Goal: Task Accomplishment & Management: Use online tool/utility

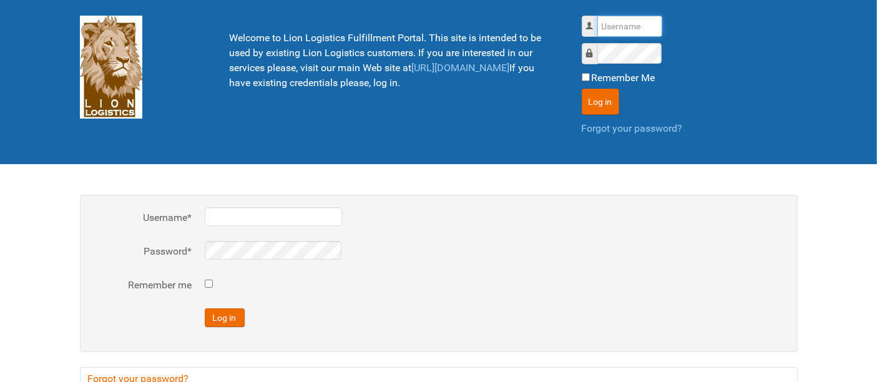
click at [611, 28] on input "Username" at bounding box center [629, 26] width 65 height 21
type input "al"
click at [582, 89] on button "Log in" at bounding box center [600, 102] width 37 height 26
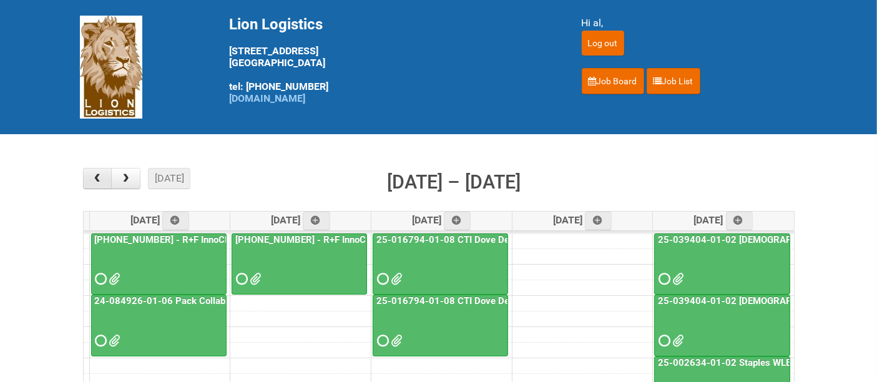
click at [90, 182] on button "button" at bounding box center [97, 178] width 29 height 21
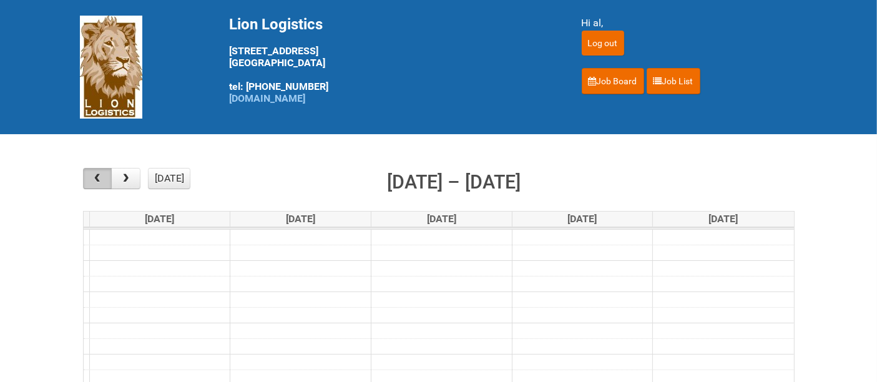
click at [90, 182] on button "button" at bounding box center [97, 178] width 29 height 21
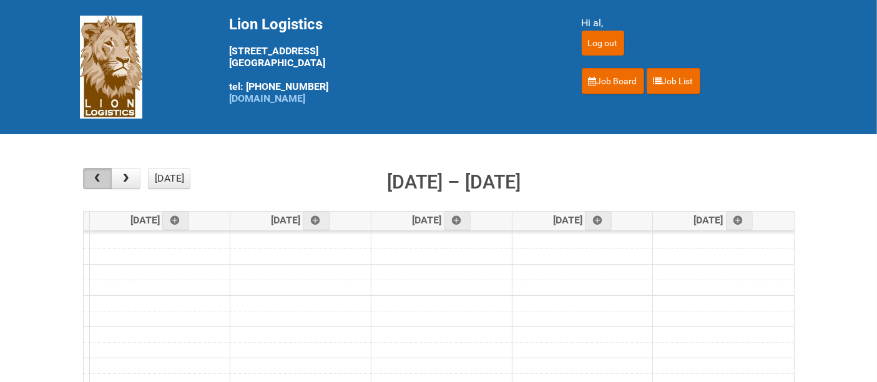
click at [90, 182] on button "button" at bounding box center [97, 178] width 29 height 21
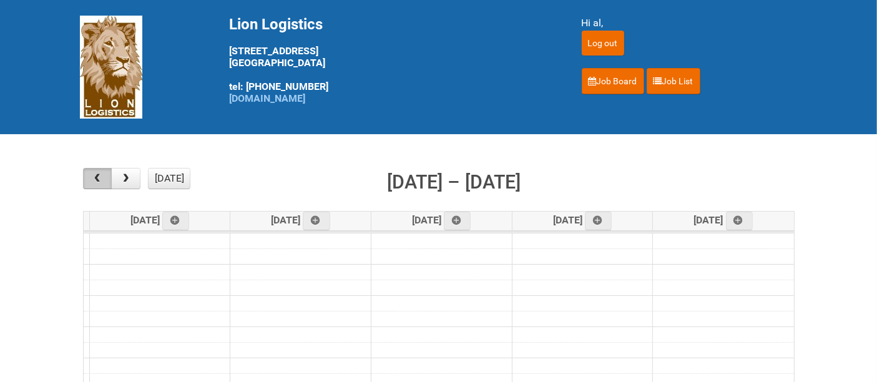
click at [90, 182] on button "button" at bounding box center [97, 178] width 29 height 21
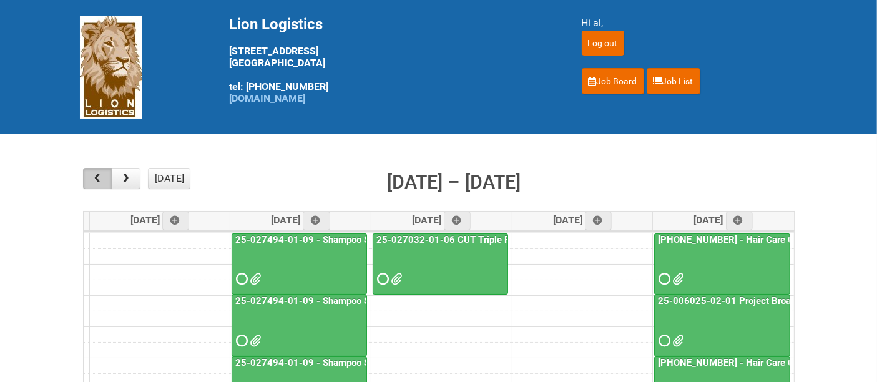
click at [90, 182] on button "button" at bounding box center [97, 178] width 29 height 21
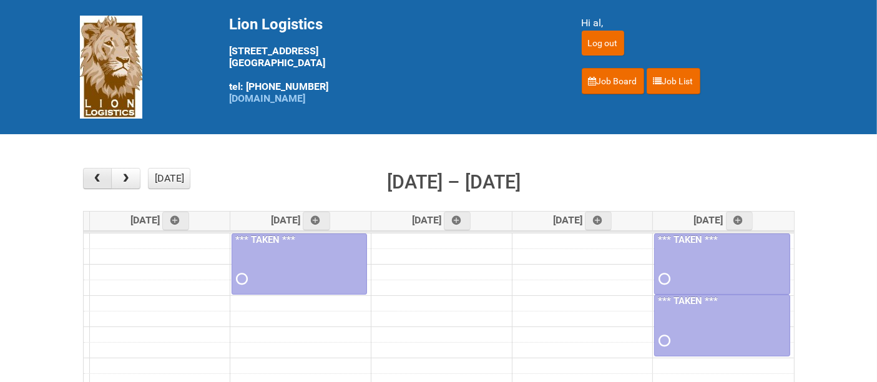
click at [90, 182] on button "button" at bounding box center [97, 178] width 29 height 21
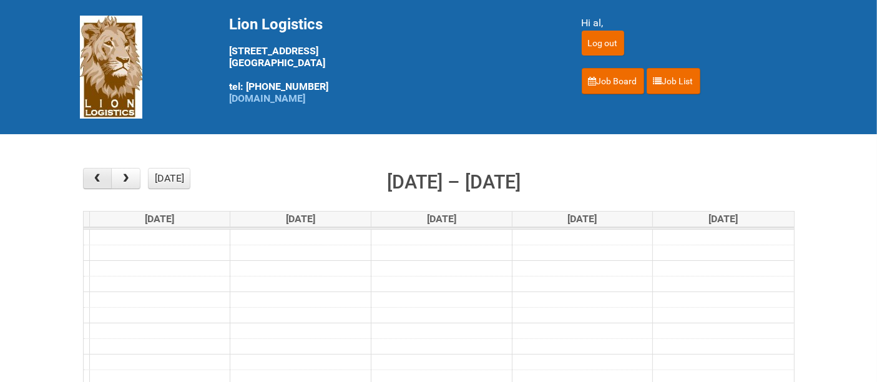
click at [90, 182] on button "button" at bounding box center [97, 178] width 29 height 21
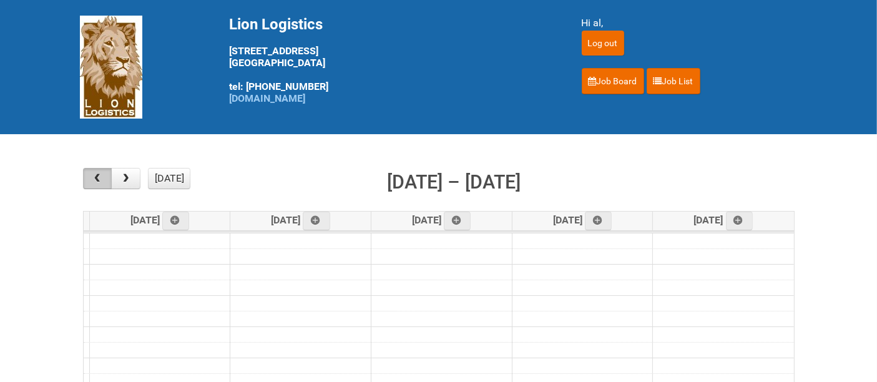
click at [90, 182] on button "button" at bounding box center [97, 178] width 29 height 21
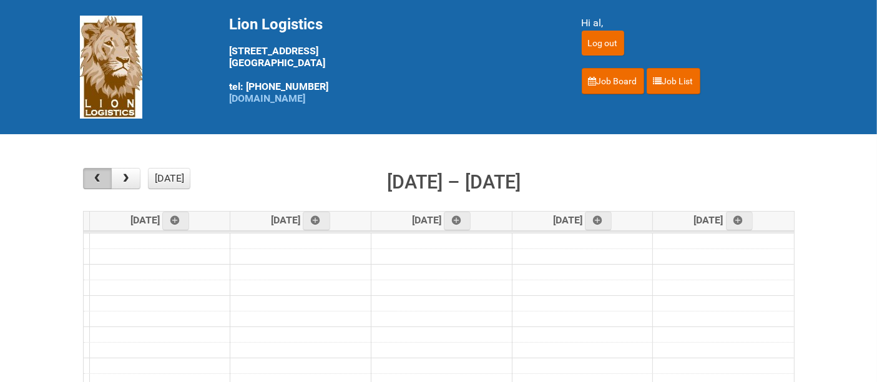
click at [90, 182] on button "button" at bounding box center [97, 178] width 29 height 21
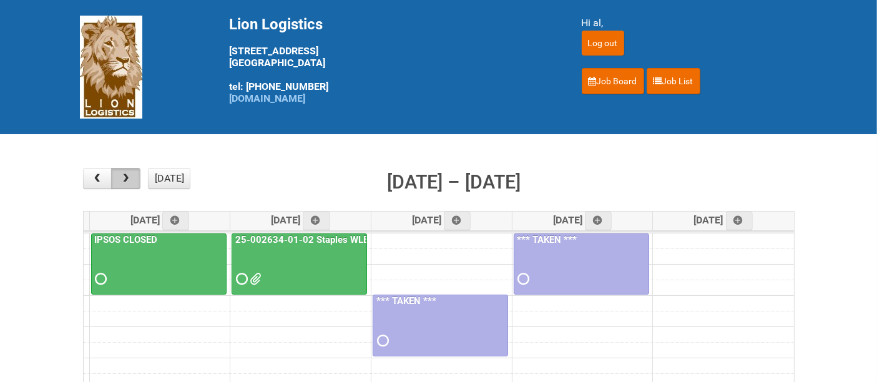
drag, startPoint x: 132, startPoint y: 174, endPoint x: 125, endPoint y: 181, distance: 10.6
click at [132, 174] on button "button" at bounding box center [125, 178] width 29 height 21
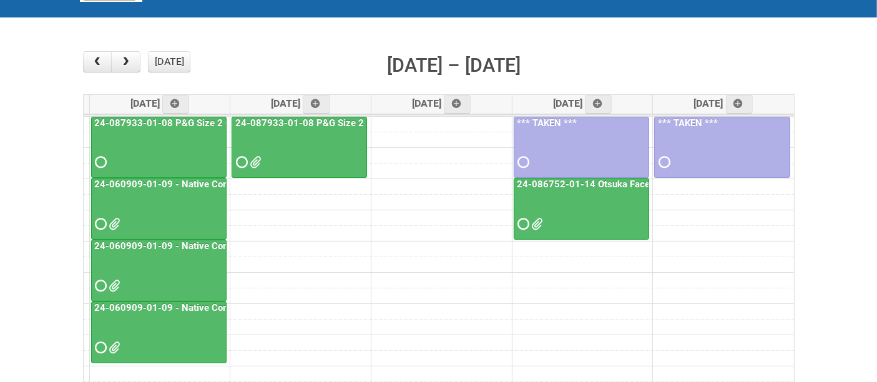
scroll to position [139, 0]
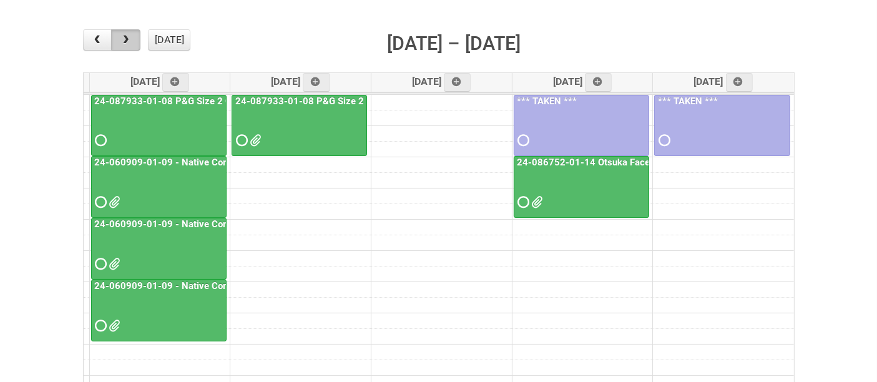
click at [130, 42] on span "button" at bounding box center [126, 40] width 12 height 10
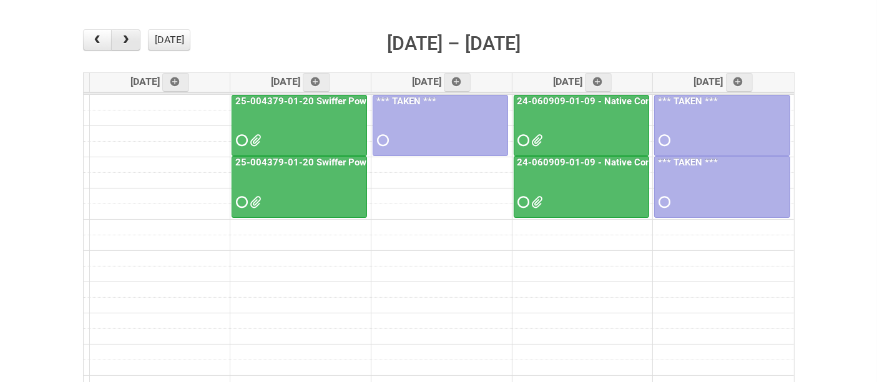
click at [134, 39] on button "button" at bounding box center [125, 39] width 29 height 21
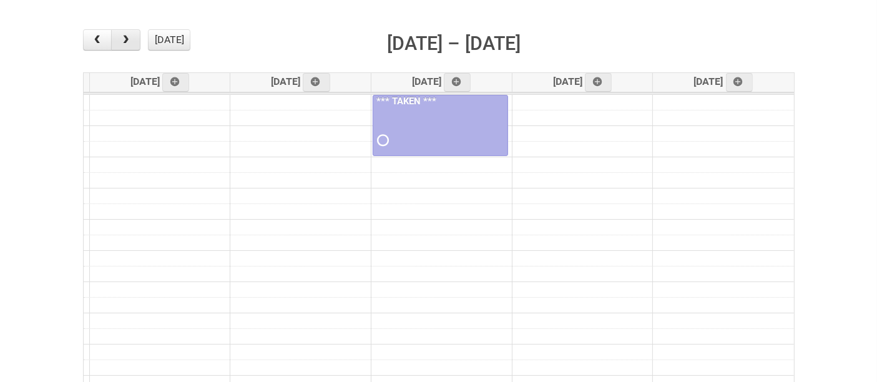
click at [126, 40] on span "button" at bounding box center [126, 40] width 12 height 10
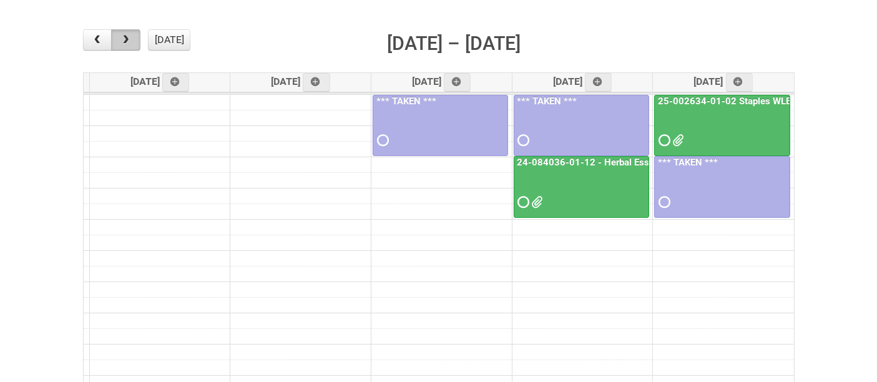
click at [126, 41] on span "button" at bounding box center [126, 40] width 12 height 10
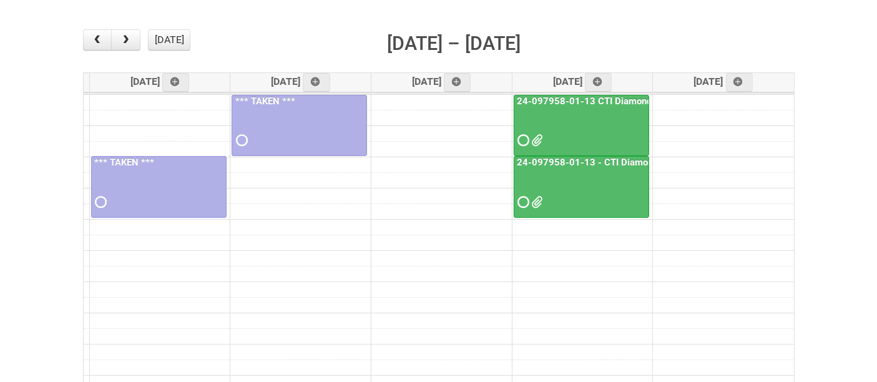
click at [591, 116] on div at bounding box center [581, 129] width 133 height 41
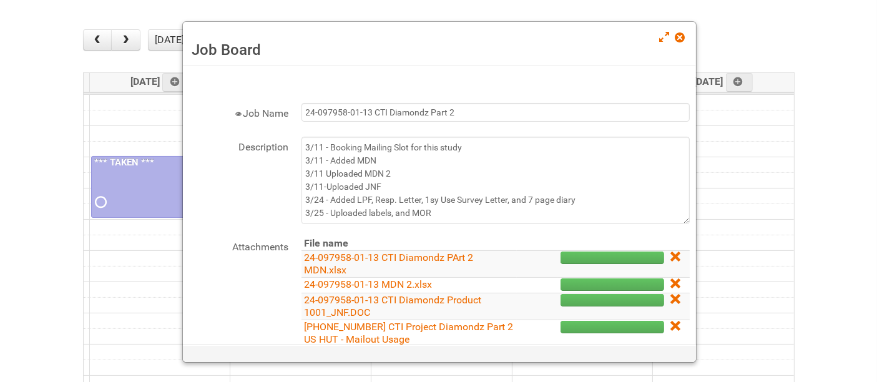
scroll to position [208, 0]
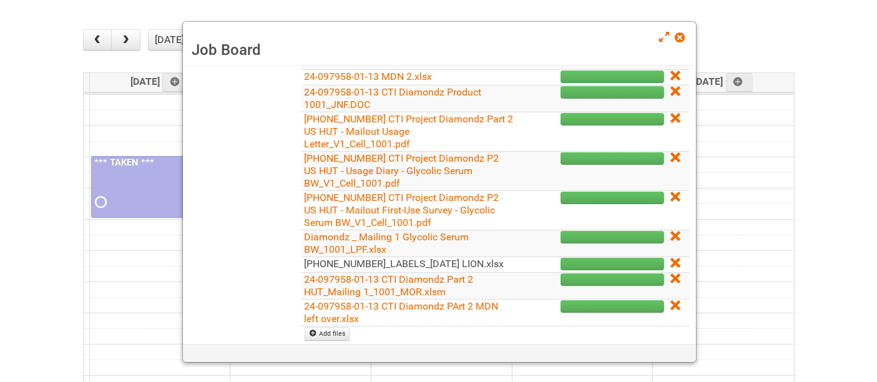
click at [442, 260] on link "[PHONE_NUMBER]_LABELS_[DATE] LION.xlsx" at bounding box center [405, 264] width 200 height 12
click at [682, 40] on span at bounding box center [679, 37] width 9 height 9
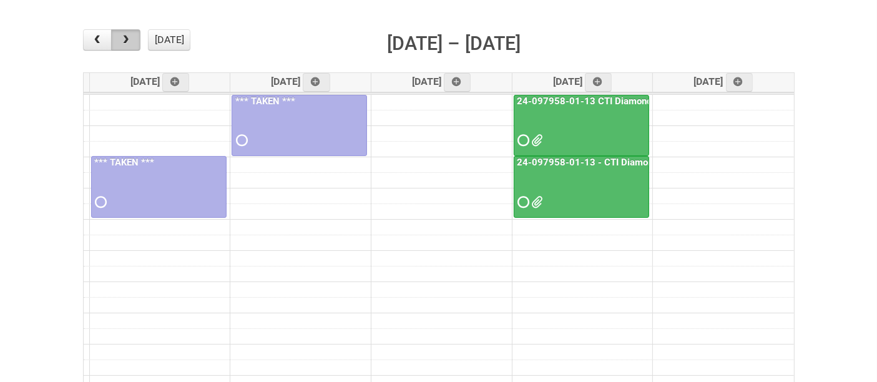
click at [128, 36] on span "button" at bounding box center [126, 40] width 12 height 10
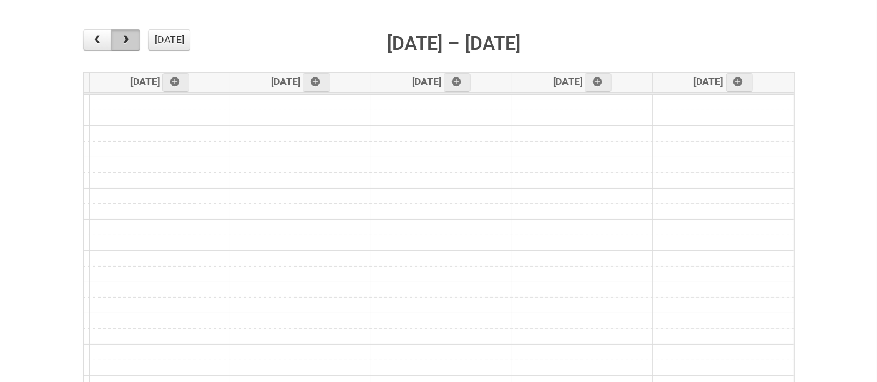
click at [128, 38] on span "button" at bounding box center [126, 40] width 12 height 10
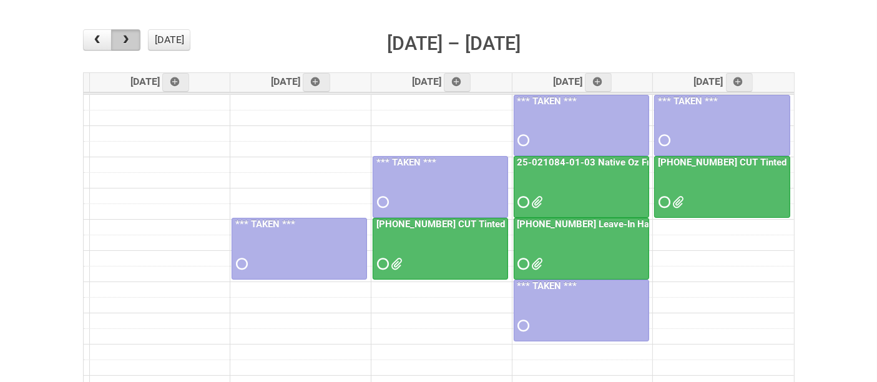
click at [126, 38] on span "button" at bounding box center [126, 40] width 12 height 10
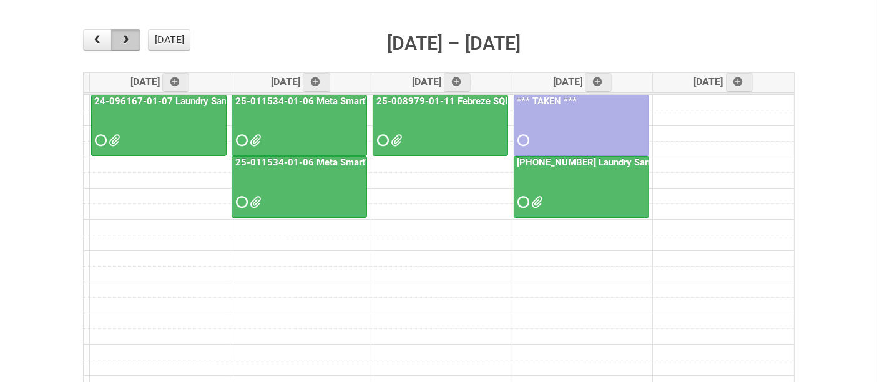
click at [126, 38] on span "button" at bounding box center [126, 40] width 12 height 10
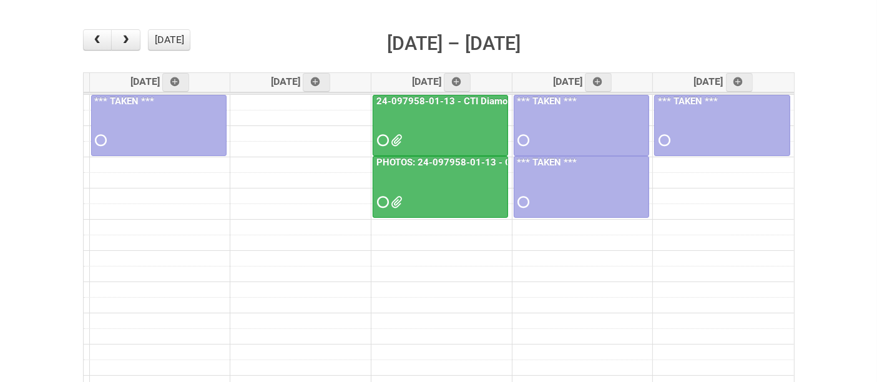
click at [437, 121] on div at bounding box center [440, 129] width 133 height 41
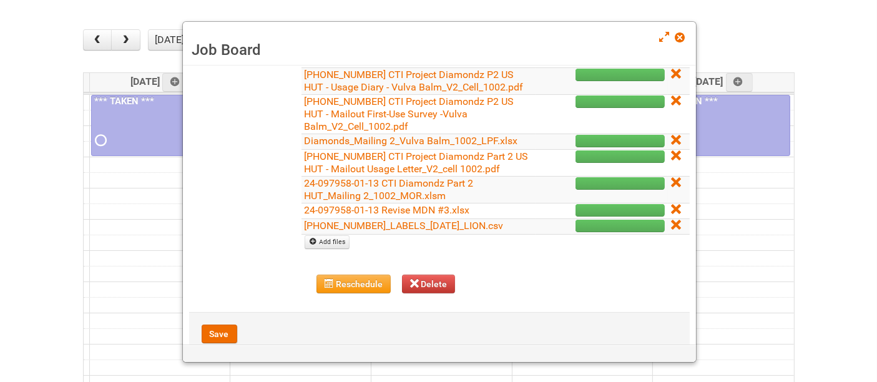
scroll to position [277, 0]
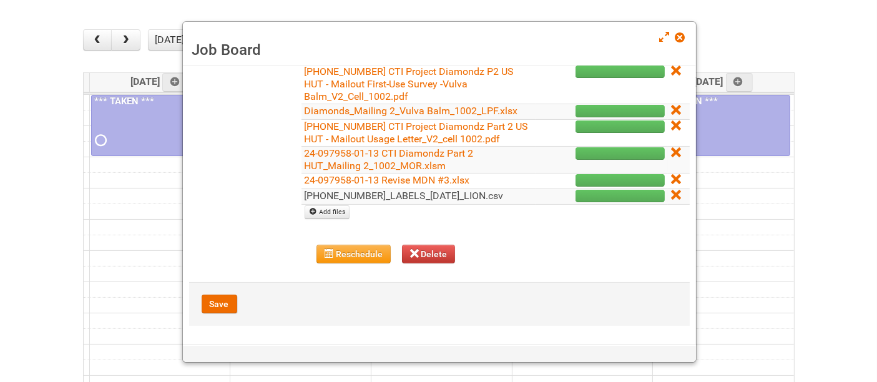
click at [426, 202] on link "[PHONE_NUMBER]_LABELS_[DATE]_LION.csv" at bounding box center [404, 196] width 199 height 12
drag, startPoint x: 675, startPoint y: 39, endPoint x: 669, endPoint y: 44, distance: 8.5
click at [675, 39] on span at bounding box center [679, 37] width 9 height 9
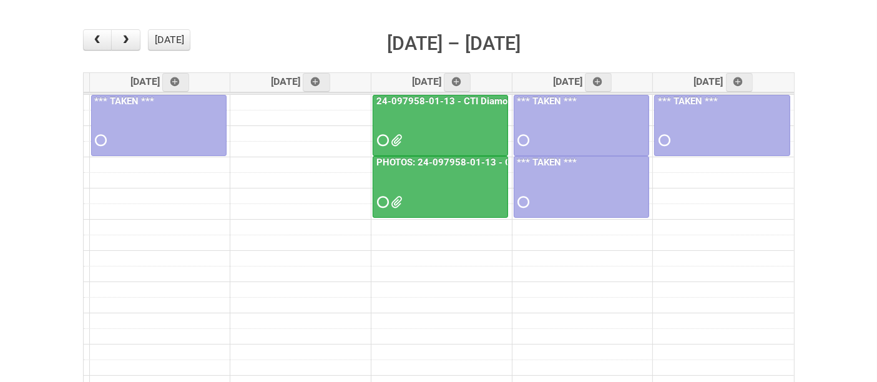
scroll to position [0, 0]
